Goal: Transaction & Acquisition: Purchase product/service

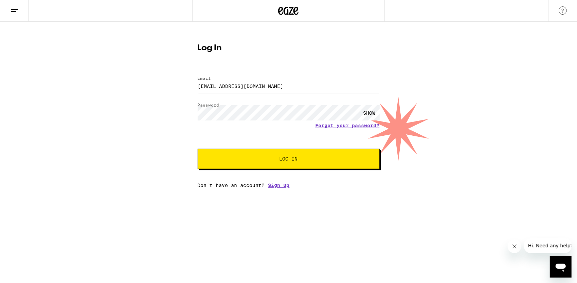
click at [209, 160] on button "Log In" at bounding box center [289, 159] width 182 height 20
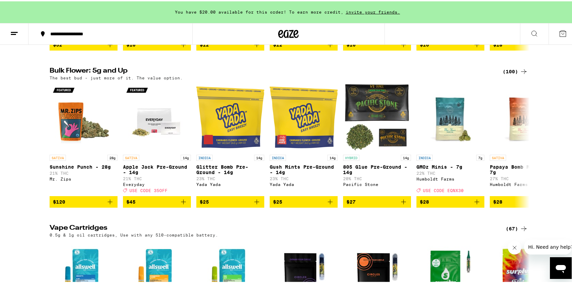
scroll to position [849, 0]
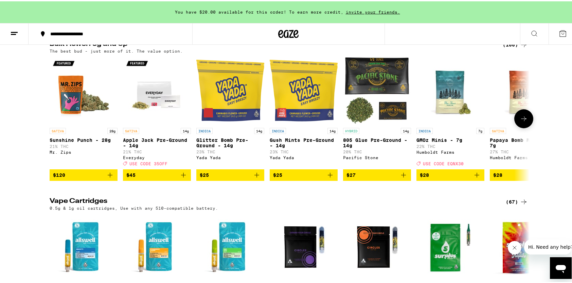
click at [520, 122] on icon at bounding box center [524, 117] width 8 height 8
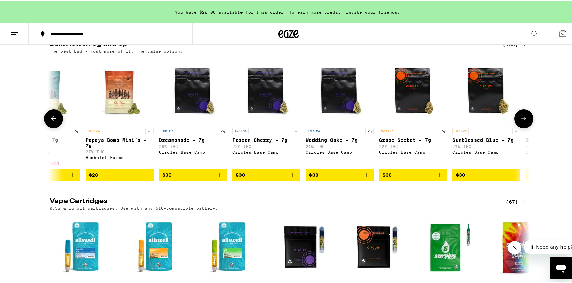
click at [521, 120] on icon at bounding box center [523, 117] width 5 height 5
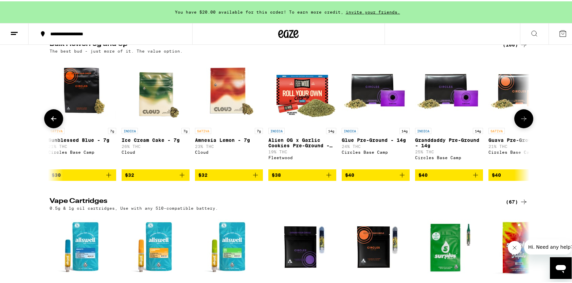
click at [521, 120] on icon at bounding box center [523, 117] width 5 height 5
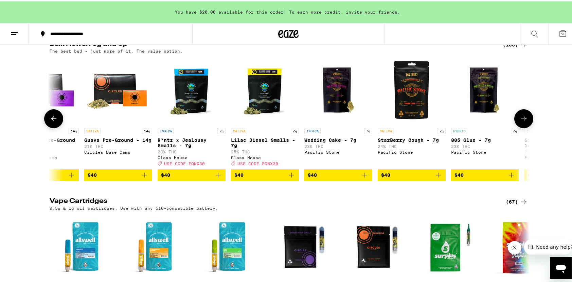
click at [521, 120] on icon at bounding box center [523, 117] width 5 height 5
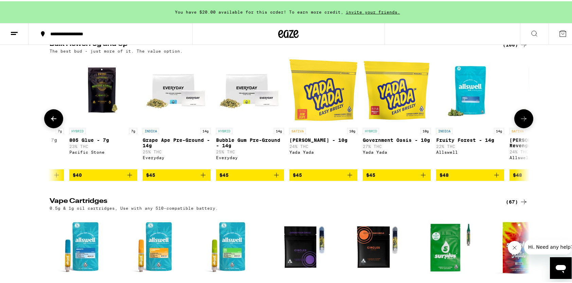
scroll to position [0, 1617]
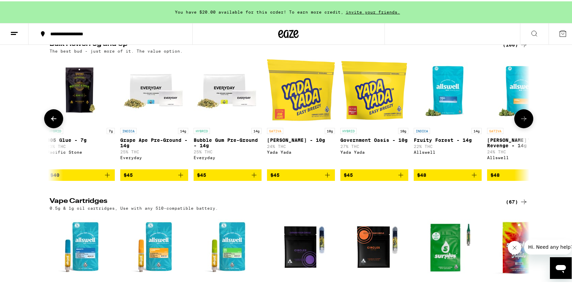
click at [521, 120] on icon at bounding box center [523, 117] width 5 height 5
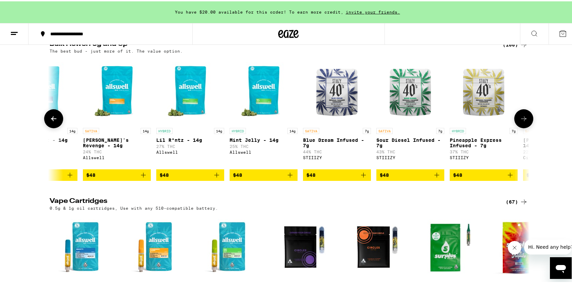
click at [521, 120] on icon at bounding box center [523, 117] width 5 height 5
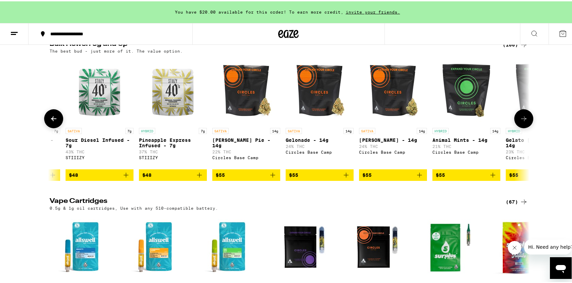
scroll to position [0, 2426]
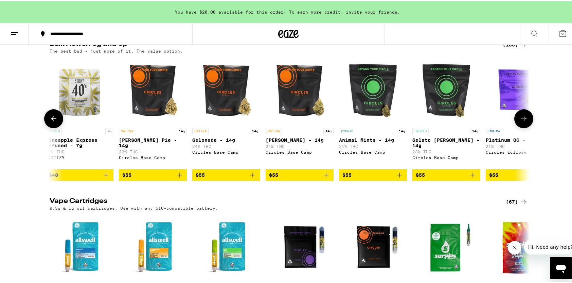
click at [524, 122] on icon at bounding box center [524, 117] width 8 height 8
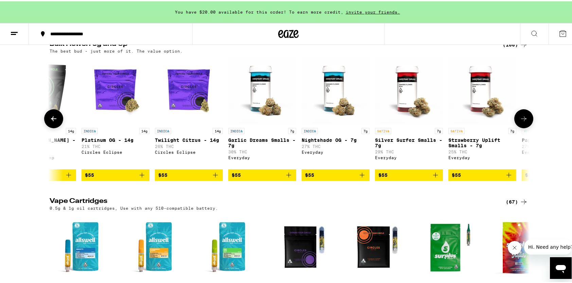
click at [524, 122] on icon at bounding box center [524, 117] width 8 height 8
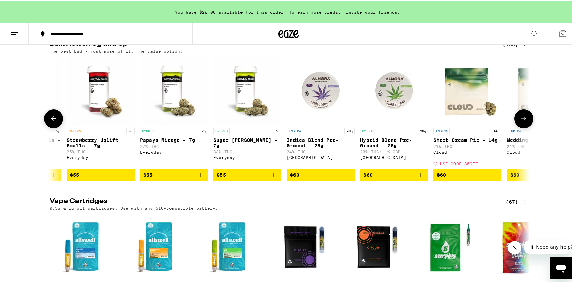
scroll to position [0, 3234]
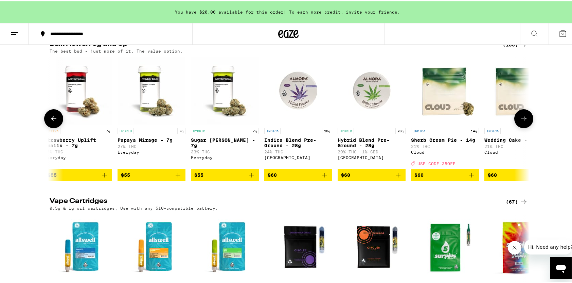
click at [524, 122] on icon at bounding box center [524, 117] width 8 height 8
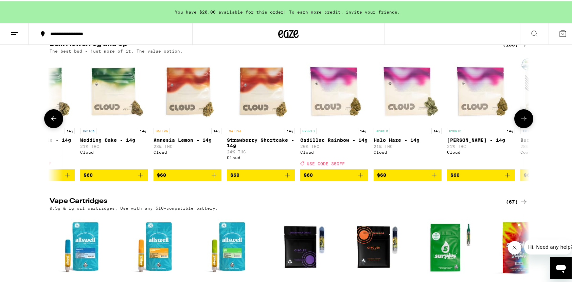
click at [523, 122] on icon at bounding box center [524, 117] width 8 height 8
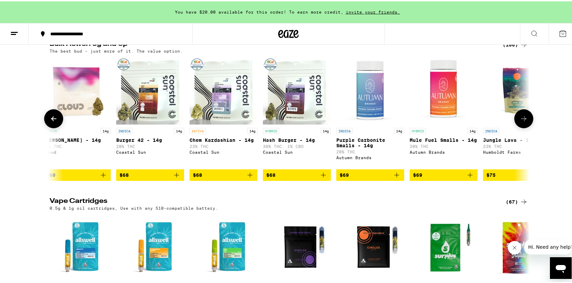
click at [523, 122] on icon at bounding box center [524, 117] width 8 height 8
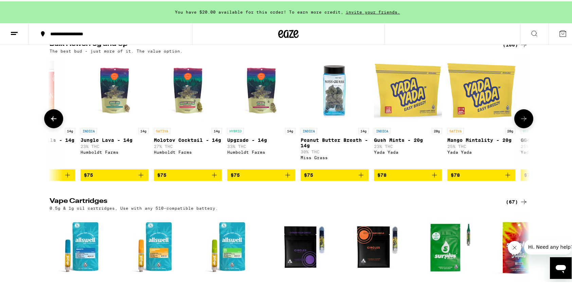
scroll to position [0, 4447]
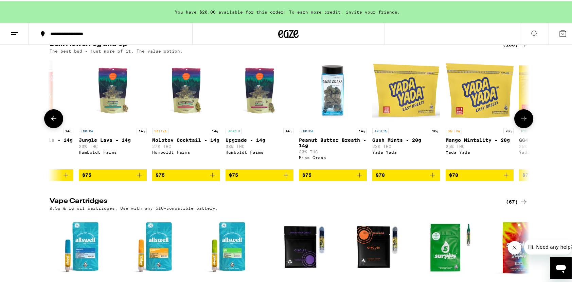
click at [523, 122] on icon at bounding box center [524, 117] width 8 height 8
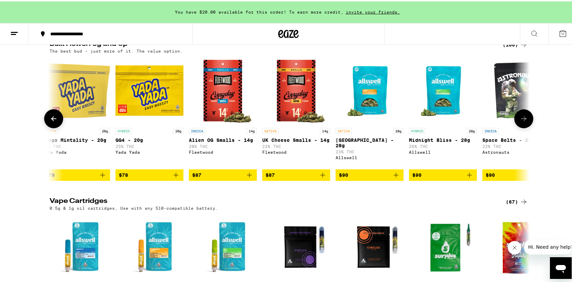
scroll to position [0, 4851]
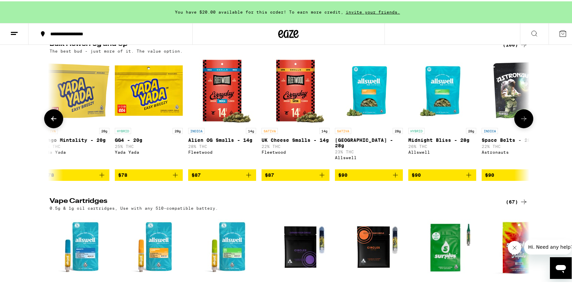
click at [523, 122] on icon at bounding box center [524, 117] width 8 height 8
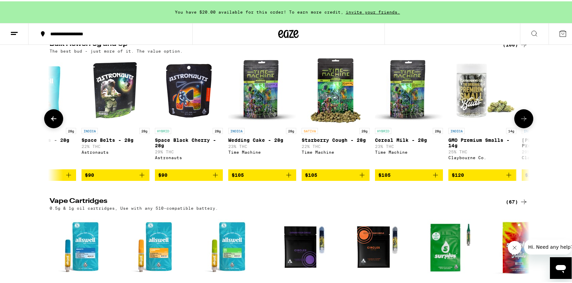
scroll to position [0, 5256]
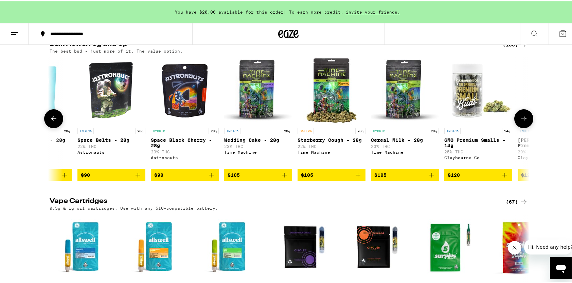
click at [523, 122] on icon at bounding box center [524, 117] width 8 height 8
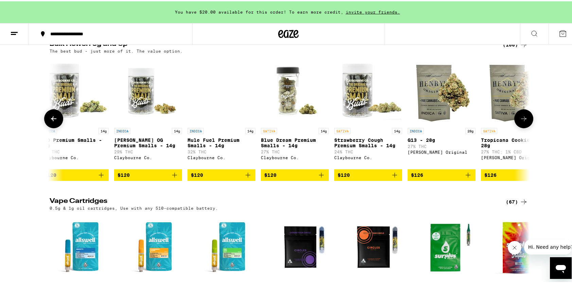
scroll to position [0, 5660]
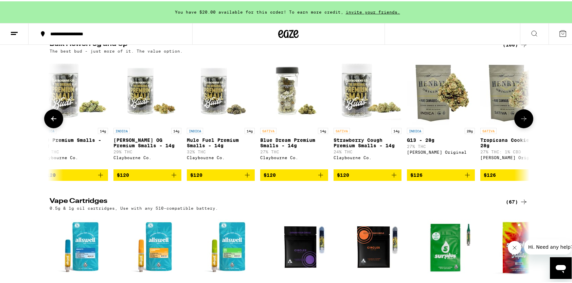
click at [523, 127] on button at bounding box center [523, 117] width 19 height 19
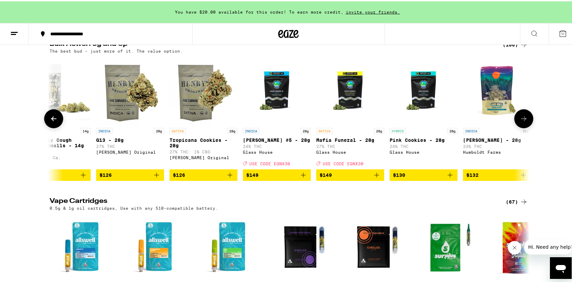
scroll to position [0, 6064]
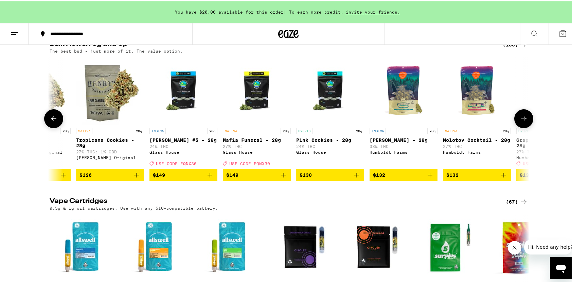
click at [520, 122] on icon at bounding box center [524, 117] width 8 height 8
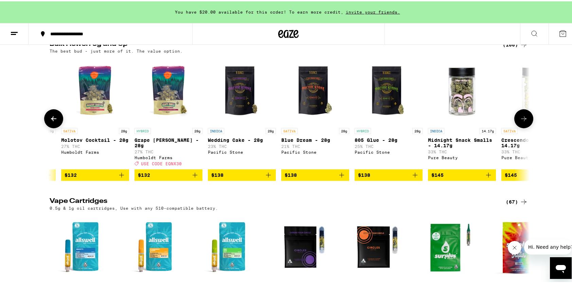
scroll to position [0, 6469]
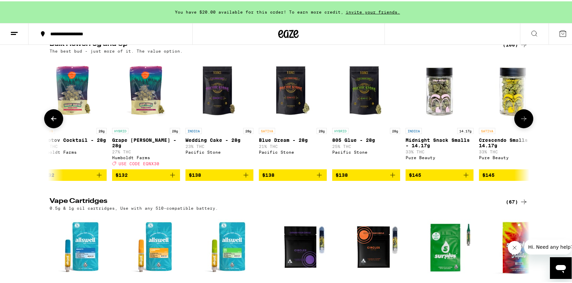
click at [520, 122] on icon at bounding box center [524, 117] width 8 height 8
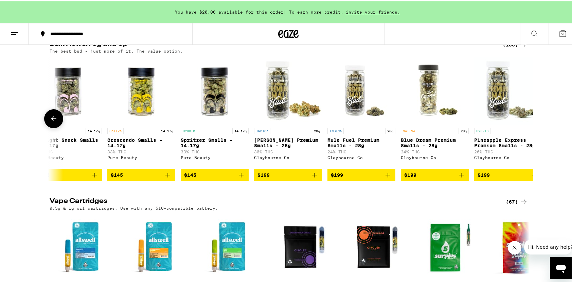
scroll to position [0, 6860]
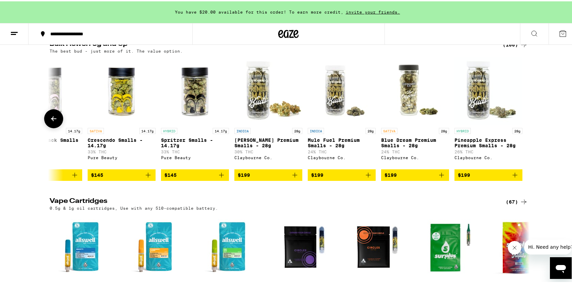
click at [50, 122] on icon at bounding box center [54, 117] width 8 height 8
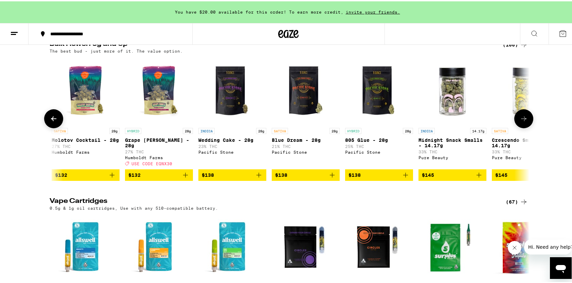
click at [50, 122] on icon at bounding box center [54, 117] width 8 height 8
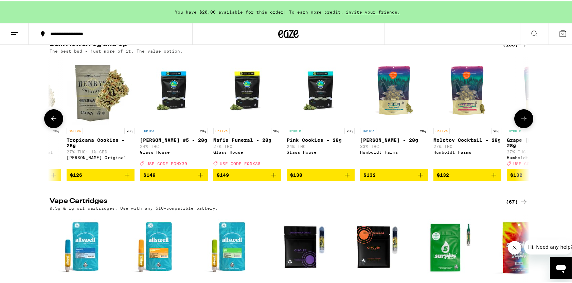
scroll to position [0, 6051]
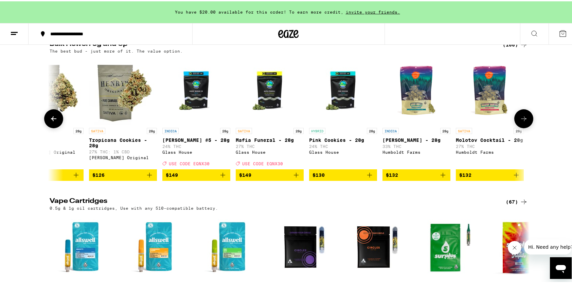
click at [269, 178] on span "$149" at bounding box center [269, 174] width 61 height 8
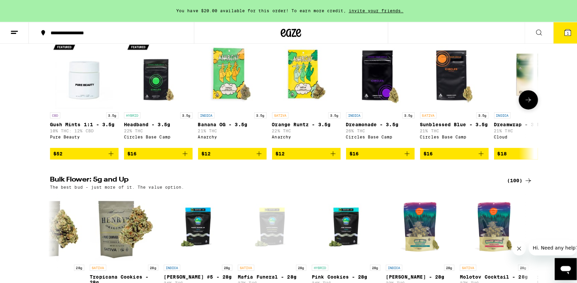
scroll to position [510, 0]
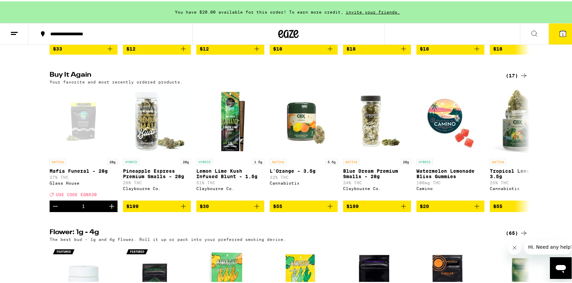
click at [567, 26] on button "1" at bounding box center [563, 32] width 29 height 21
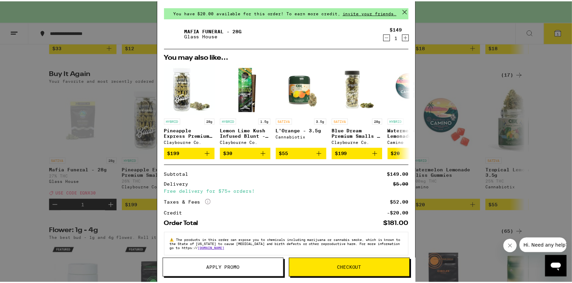
scroll to position [32, 0]
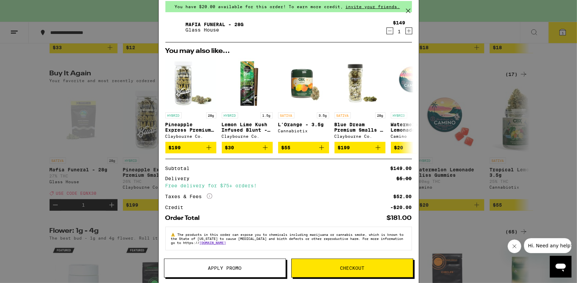
click at [253, 268] on span "Apply Promo" at bounding box center [224, 268] width 121 height 5
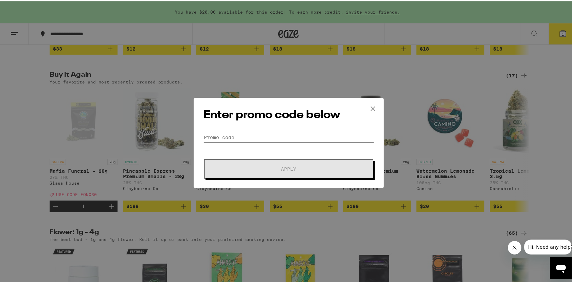
click at [213, 132] on input "Promo Code" at bounding box center [289, 136] width 171 height 10
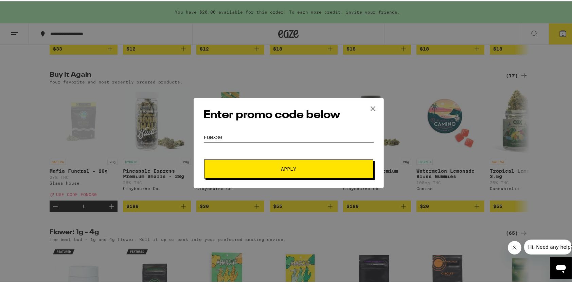
type input "EQNX30"
click at [370, 109] on icon at bounding box center [373, 107] width 10 height 10
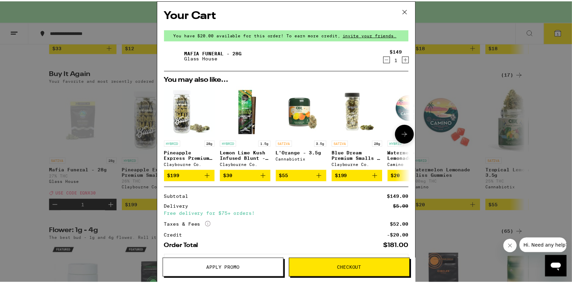
scroll to position [32, 0]
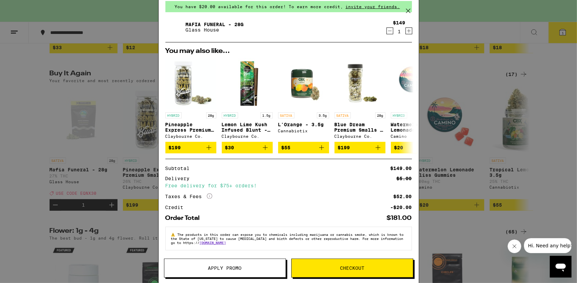
click at [252, 270] on span "Apply Promo" at bounding box center [224, 268] width 121 height 5
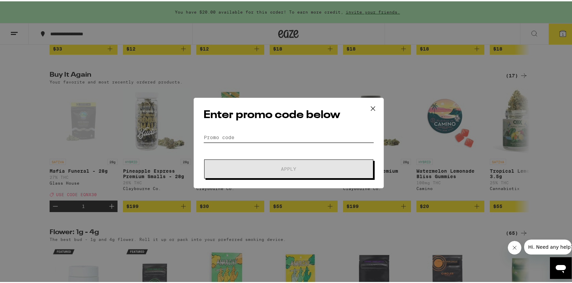
click at [227, 137] on input "Promo Code" at bounding box center [289, 136] width 171 height 10
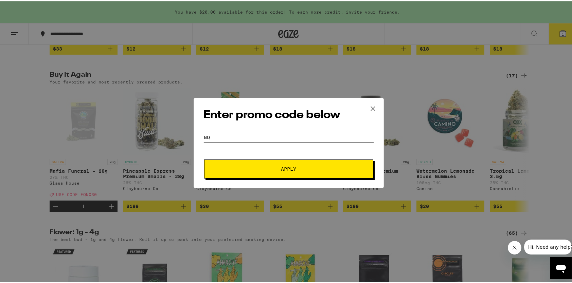
type input "N"
type input "EQNX30"
click at [251, 160] on button "Apply" at bounding box center [288, 167] width 169 height 19
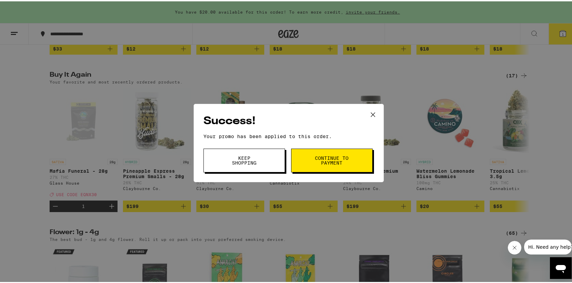
click at [303, 160] on button "Continue to payment" at bounding box center [332, 159] width 82 height 24
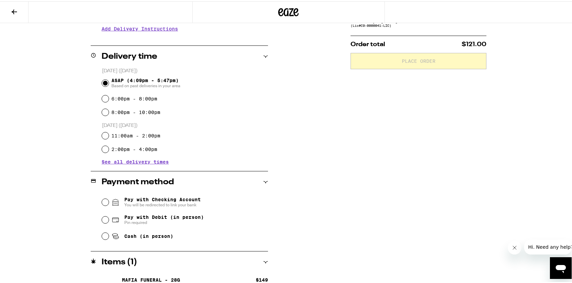
scroll to position [158, 0]
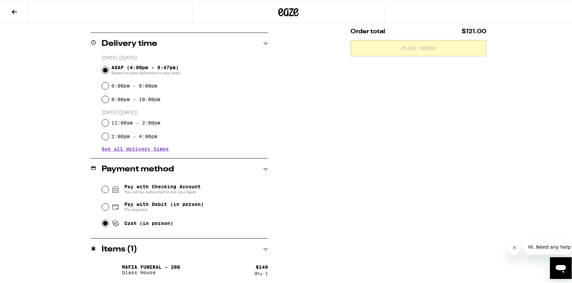
click at [102, 224] on input "Cash (in person)" at bounding box center [105, 222] width 7 height 7
radio input "true"
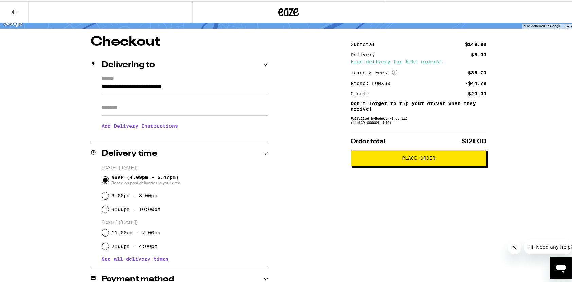
scroll to position [22, 0]
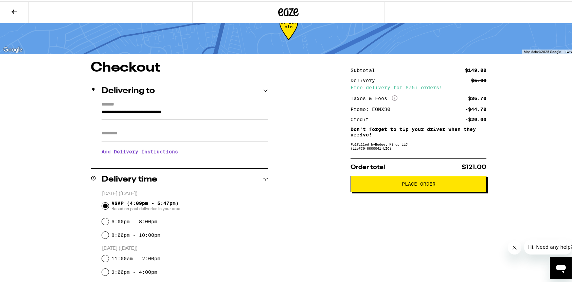
click at [370, 183] on span "Place Order" at bounding box center [418, 182] width 124 height 5
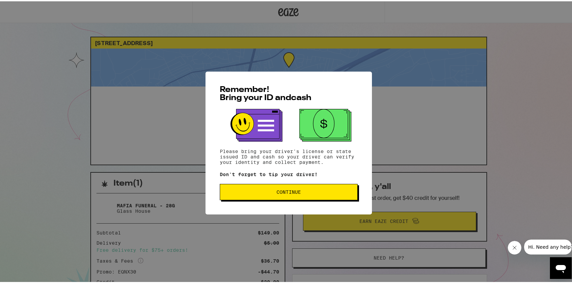
click at [311, 191] on span "Continue" at bounding box center [289, 191] width 126 height 5
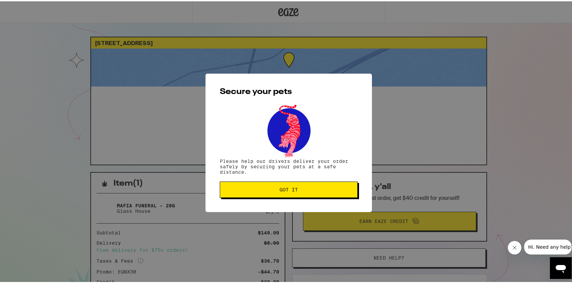
click at [311, 190] on span "Got it" at bounding box center [289, 188] width 126 height 5
